Goal: Navigation & Orientation: Find specific page/section

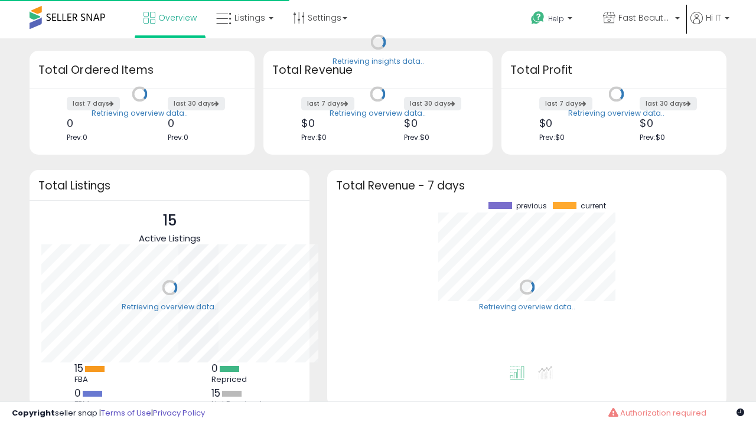
scroll to position [164, 376]
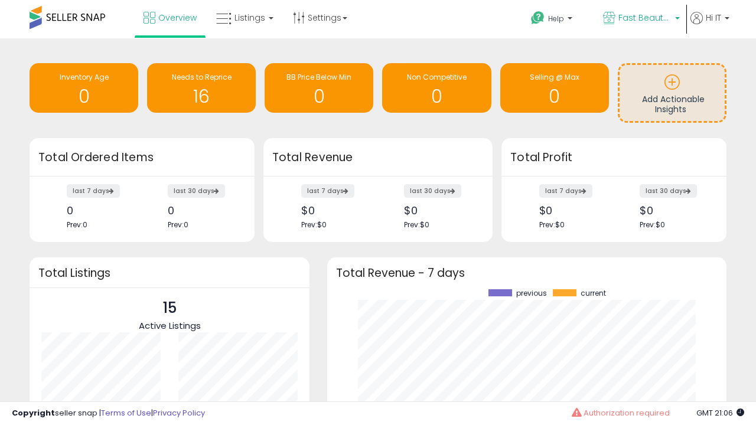
click at [640, 19] on span "Fast Beauty ([GEOGRAPHIC_DATA])" at bounding box center [644, 18] width 53 height 12
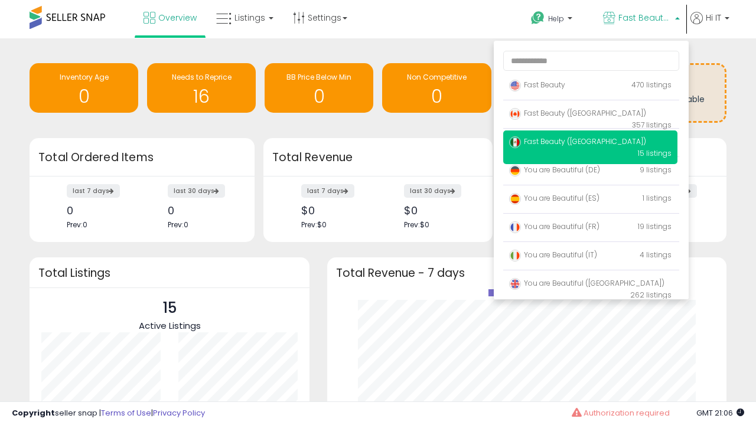
click at [590, 115] on span "Fast Beauty ([GEOGRAPHIC_DATA])" at bounding box center [577, 113] width 137 height 10
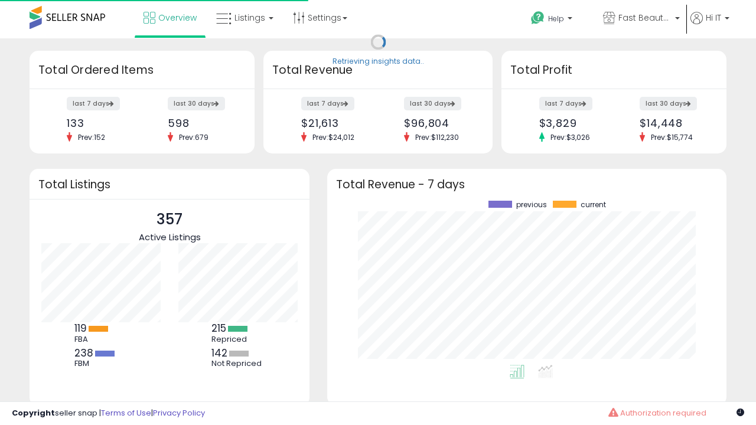
scroll to position [164, 376]
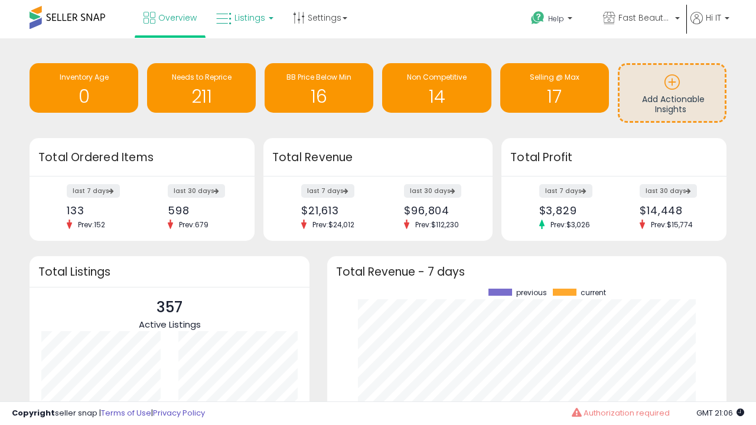
click at [243, 18] on span "Listings" at bounding box center [249, 18] width 31 height 12
